Goal: Register for event/course

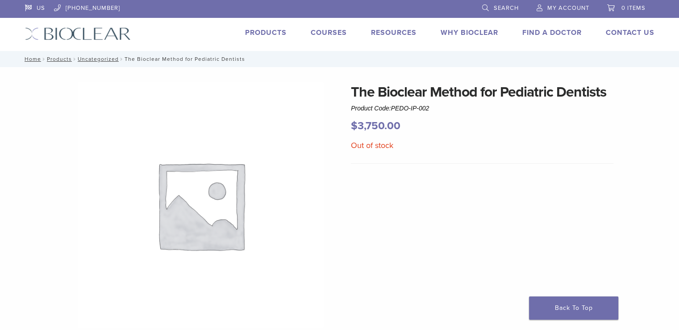
click at [323, 31] on link "Courses" at bounding box center [329, 32] width 36 height 9
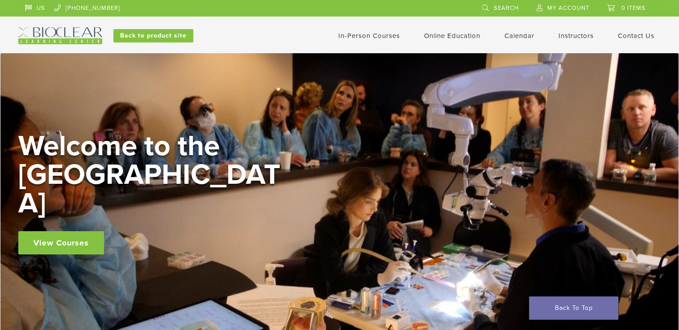
click at [512, 34] on link "Calendar" at bounding box center [520, 36] width 30 height 8
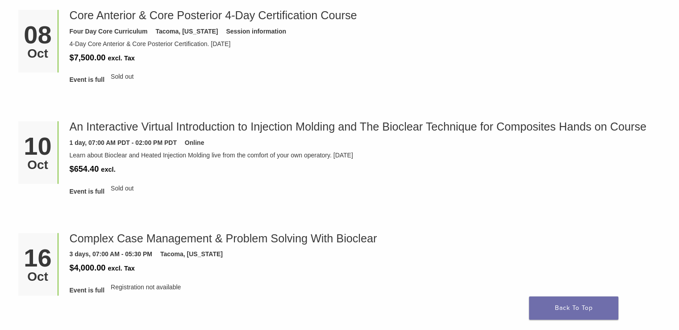
scroll to position [268, 0]
